Goal: Information Seeking & Learning: Learn about a topic

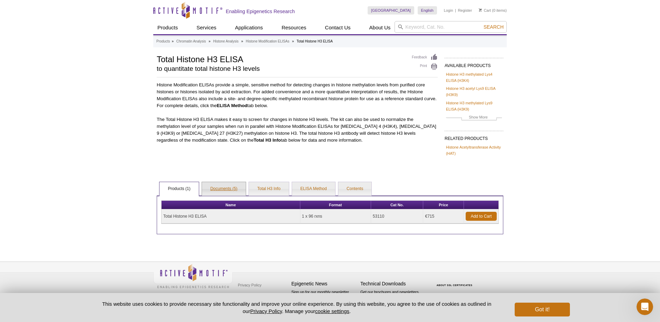
click at [229, 192] on link "Documents (5)" at bounding box center [224, 189] width 44 height 14
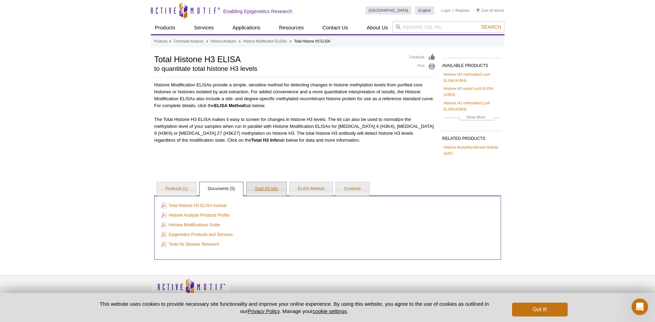
click at [272, 189] on link "Total H3 Info" at bounding box center [266, 189] width 40 height 14
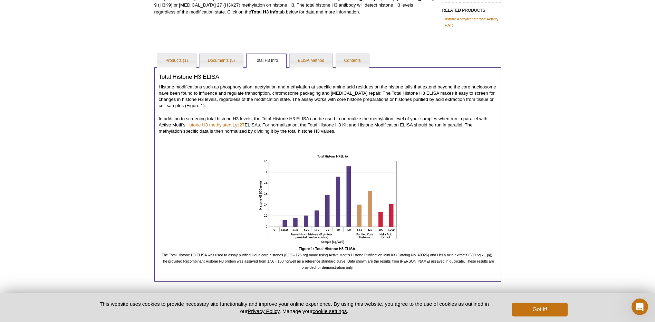
scroll to position [138, 0]
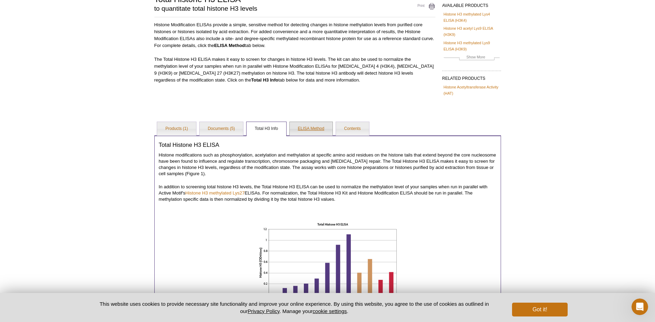
click at [307, 130] on link "ELISA Method" at bounding box center [311, 129] width 43 height 14
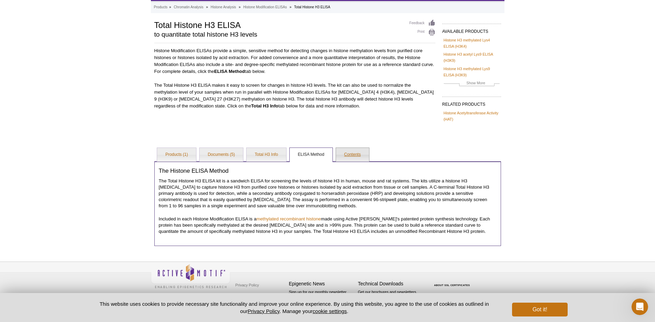
click at [345, 155] on link "Contents" at bounding box center [352, 155] width 33 height 14
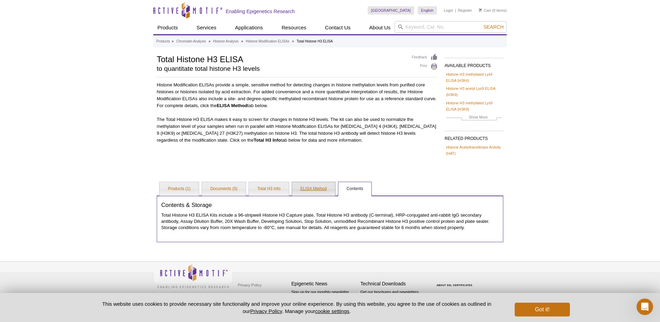
click at [305, 189] on link "ELISA Method" at bounding box center [313, 189] width 43 height 14
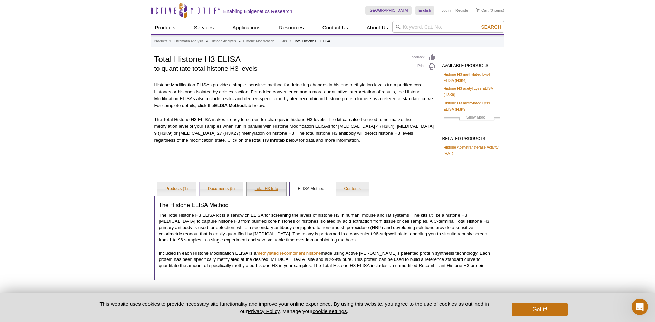
click at [264, 190] on link "Total H3 Info" at bounding box center [266, 189] width 40 height 14
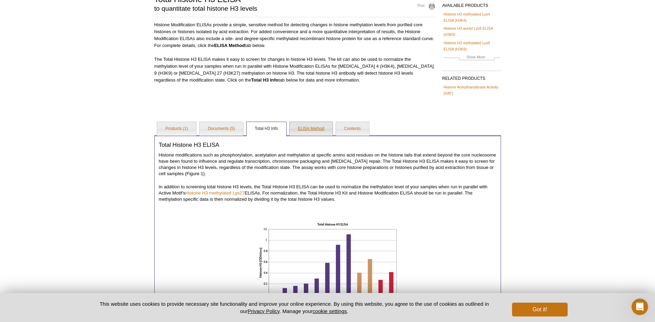
click at [311, 130] on link "ELISA Method" at bounding box center [311, 129] width 43 height 14
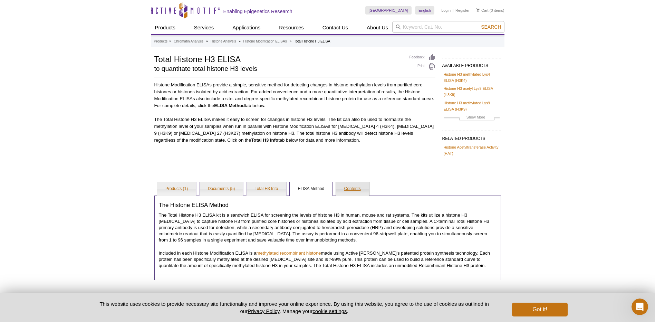
click at [339, 186] on link "Contents" at bounding box center [352, 189] width 33 height 14
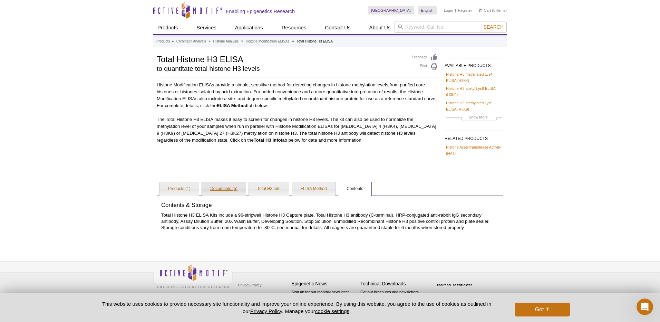
click at [220, 190] on link "Documents (5)" at bounding box center [224, 189] width 44 height 14
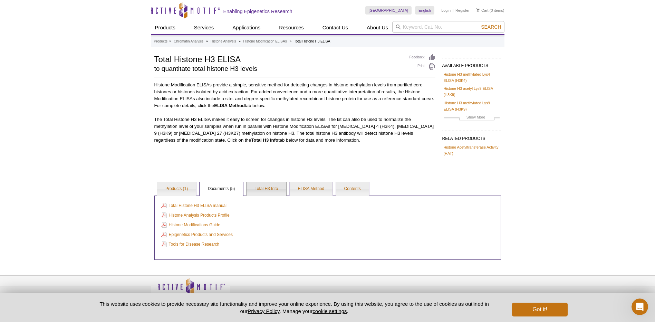
scroll to position [14, 0]
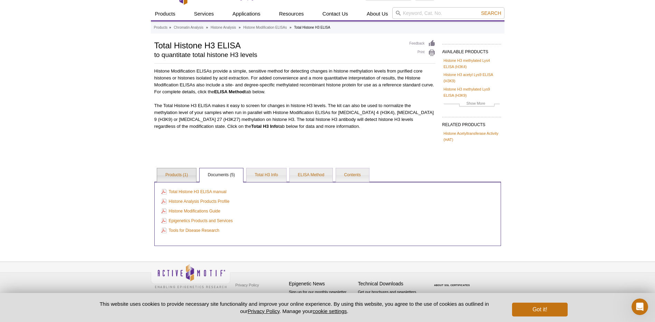
click at [186, 178] on link "Products (1)" at bounding box center [176, 175] width 39 height 14
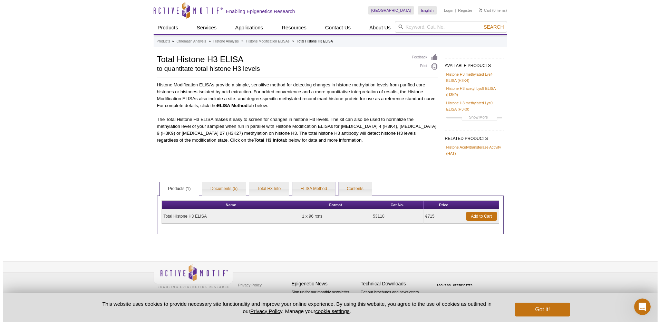
scroll to position [0, 0]
click at [279, 41] on link "Histone Modification ELISAs" at bounding box center [267, 41] width 43 height 6
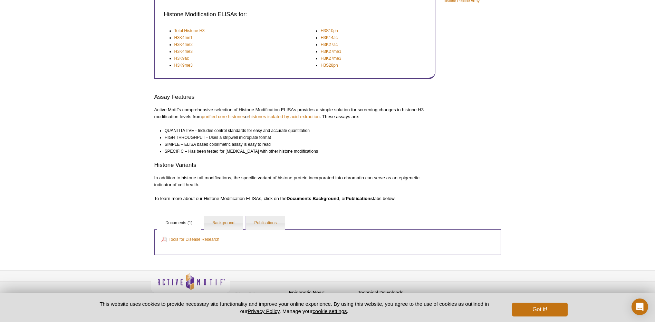
scroll to position [164, 0]
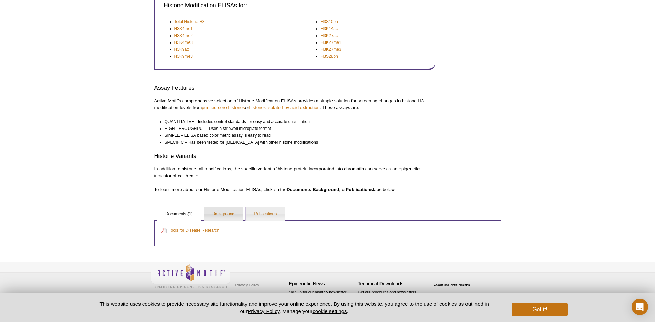
click at [227, 215] on link "Background" at bounding box center [223, 214] width 39 height 14
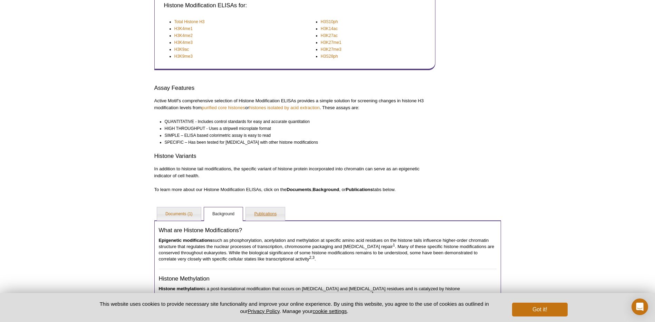
click at [266, 218] on link "Publications" at bounding box center [265, 214] width 39 height 14
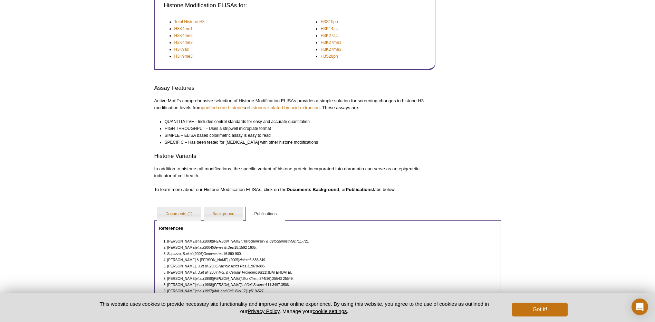
scroll to position [222, 0]
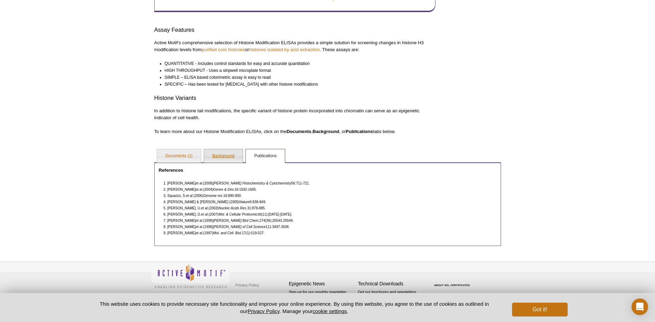
click at [231, 155] on link "Background" at bounding box center [223, 156] width 39 height 14
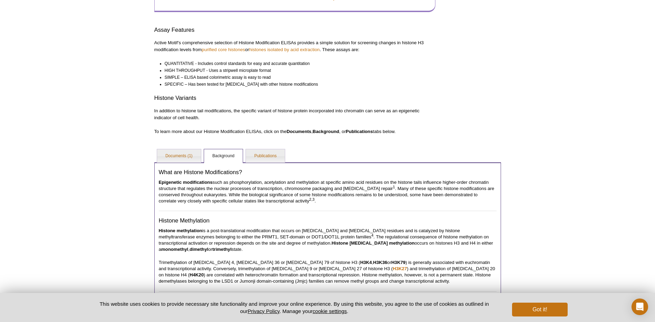
scroll to position [187, 0]
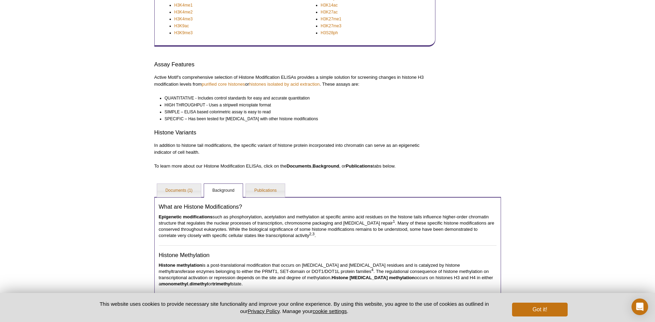
click at [70, 184] on div "Active Motif Logo Enabling Epigenetics Research 0 Search Skip to content Active…" at bounding box center [327, 262] width 655 height 899
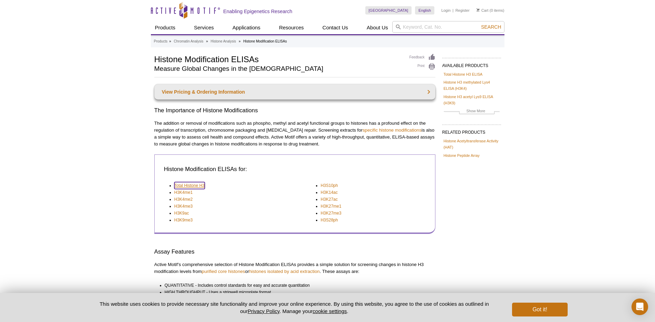
click at [188, 186] on link "Total Histone H3" at bounding box center [189, 185] width 30 height 7
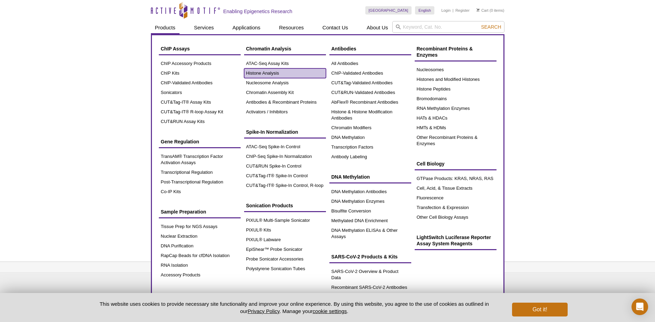
click at [271, 76] on link "Histone Analysis" at bounding box center [285, 73] width 82 height 10
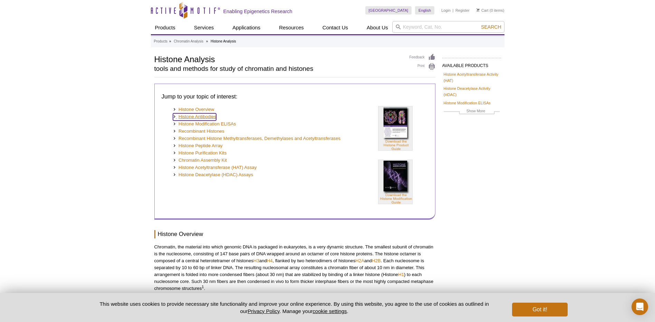
click at [215, 116] on link "Histone Antibodies" at bounding box center [194, 116] width 43 height 7
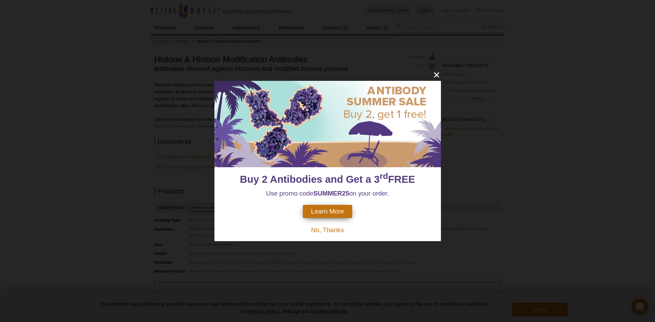
click at [441, 78] on div "Buy 2 Antibodies and Get a 3 rd FREE Use promo code SUMMER25 on your order. Lea…" at bounding box center [327, 161] width 655 height 322
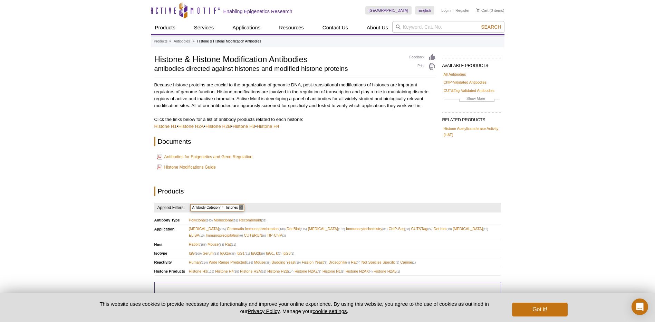
click at [438, 76] on div "AVAILABLE PRODUCTS All Antibodies ChIP-Validated Antibodies CUT&Tag-Validated A…" at bounding box center [468, 102] width 66 height 96
click at [198, 167] on link "Histone Modifications Guide" at bounding box center [186, 167] width 59 height 8
